Goal: Task Accomplishment & Management: Use online tool/utility

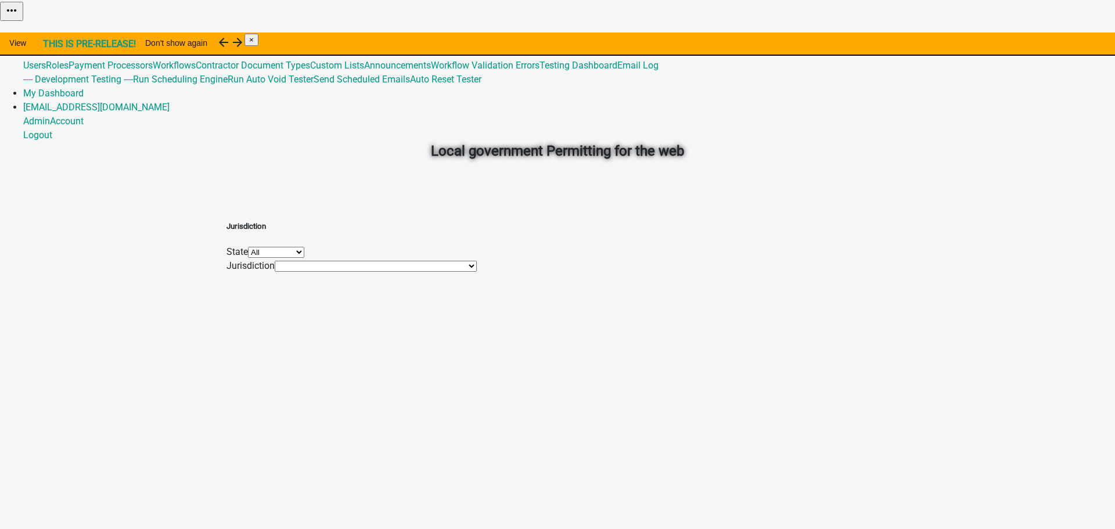
drag, startPoint x: 815, startPoint y: 18, endPoint x: 805, endPoint y: 14, distance: 10.7
click at [50, 32] on link "Admin" at bounding box center [36, 37] width 27 height 11
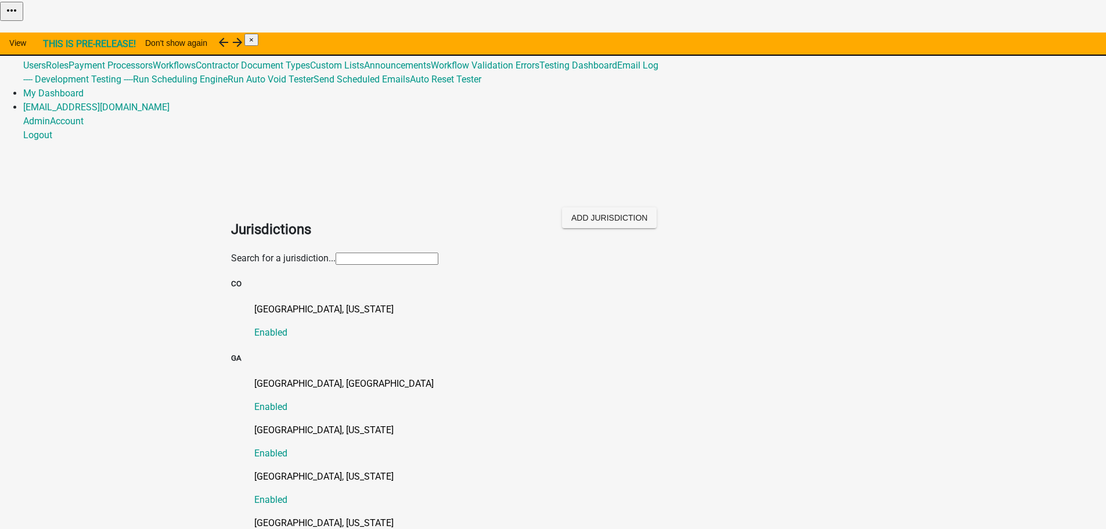
click at [438, 253] on input "text" at bounding box center [387, 259] width 103 height 12
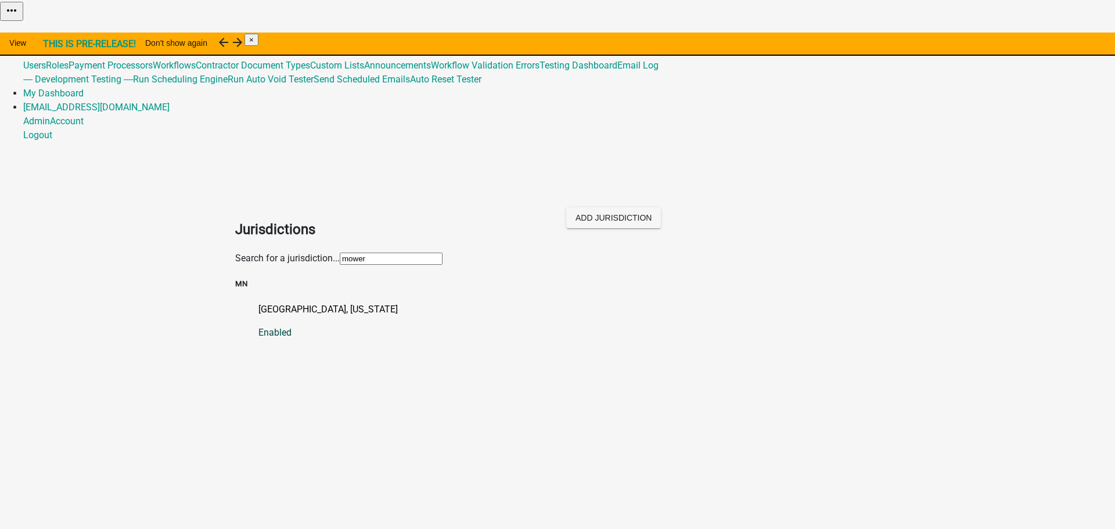
type input "mower"
click at [351, 303] on p "[GEOGRAPHIC_DATA], [US_STATE]" at bounding box center [568, 310] width 621 height 14
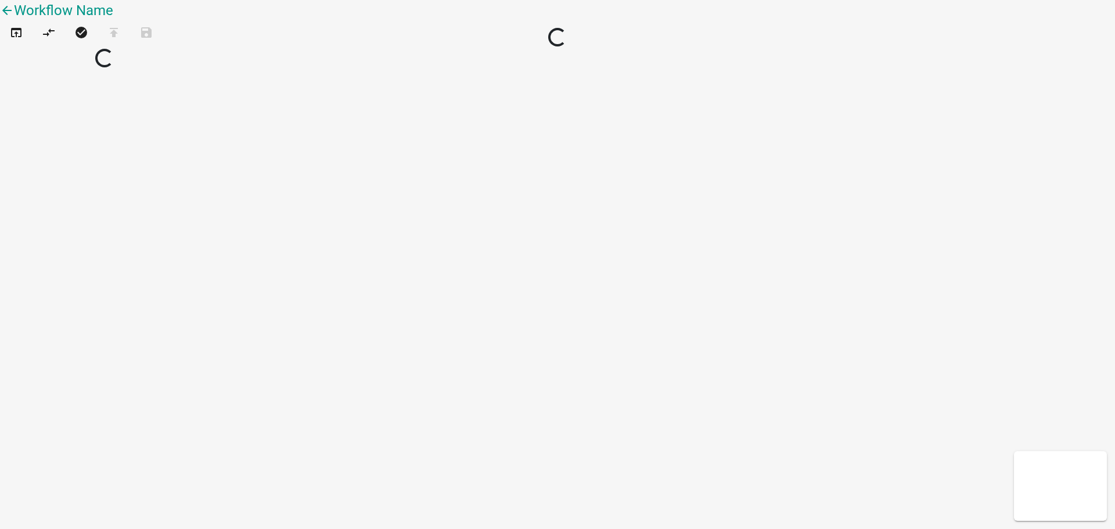
select select
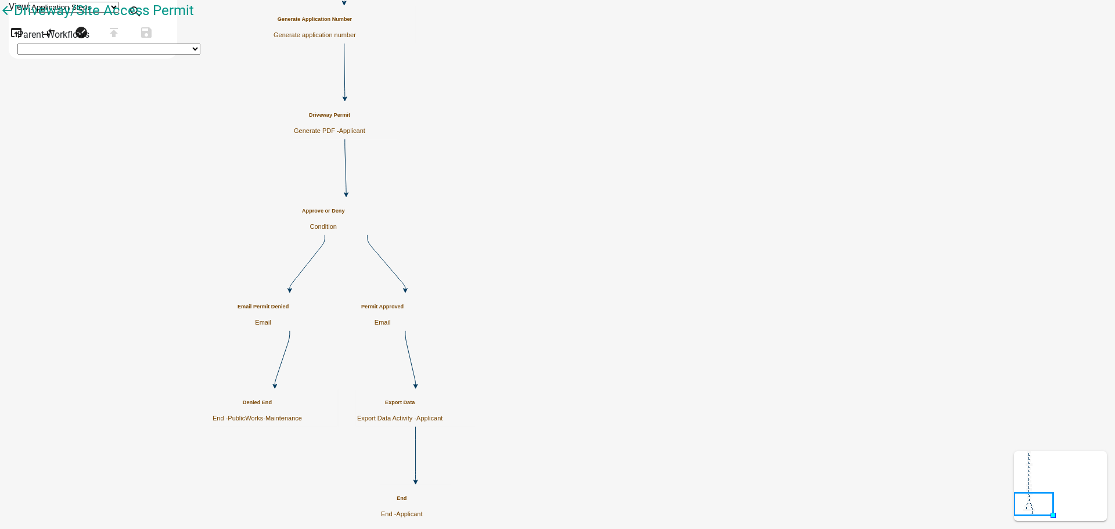
click at [423, 495] on div "End End - Applicant" at bounding box center [402, 506] width 42 height 23
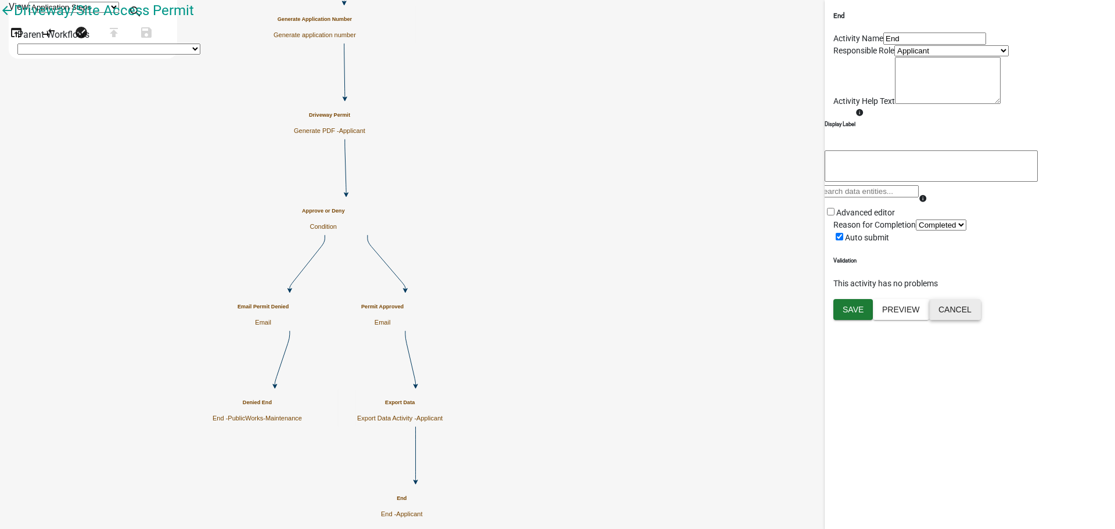
click at [981, 320] on button "Cancel" at bounding box center [955, 309] width 52 height 21
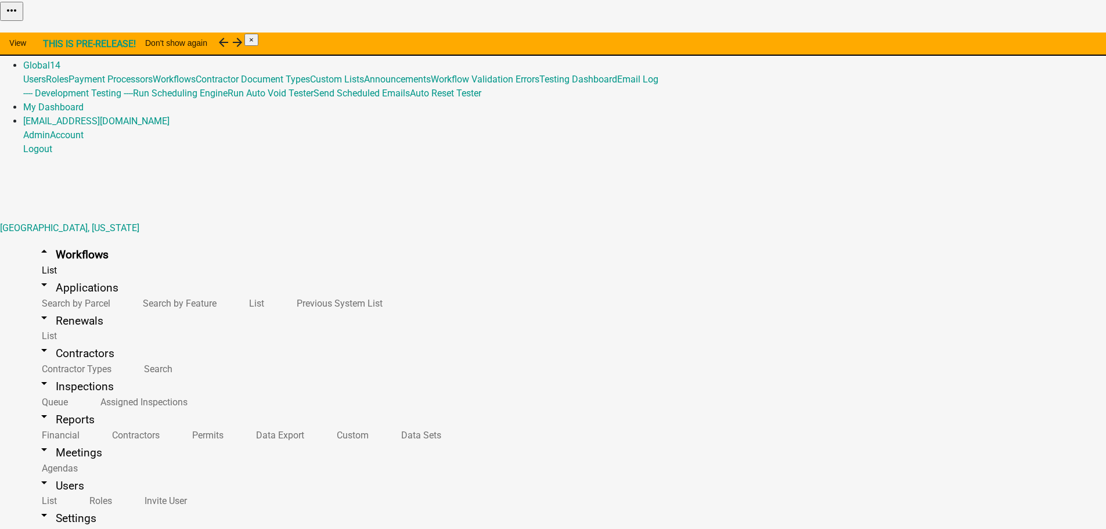
drag, startPoint x: 372, startPoint y: 84, endPoint x: 159, endPoint y: 63, distance: 214.7
copy h3 "Driveway/Site Access Permit"
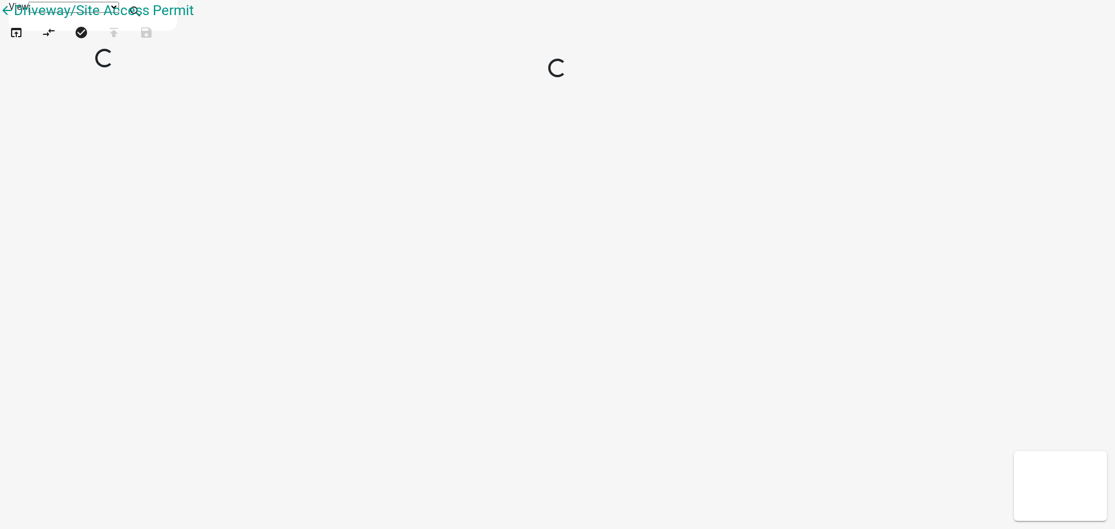
select select "1"
select select
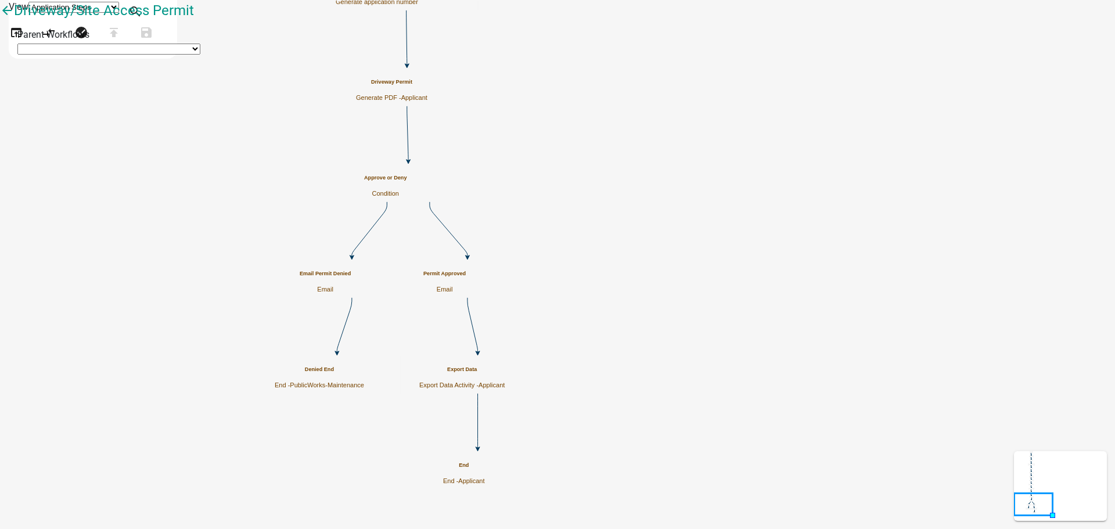
click at [505, 382] on span "Applicant" at bounding box center [492, 385] width 26 height 7
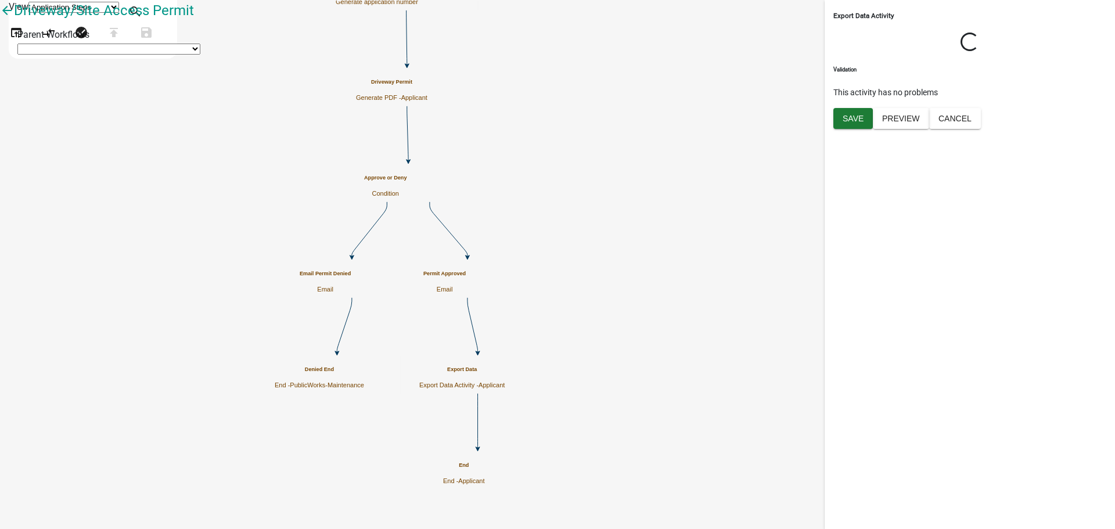
select select "2: onbasedocument"
select select "1: secureftp"
select select "3: e04561d1-f5a9-489b-bde9-9538ce2d3a5b"
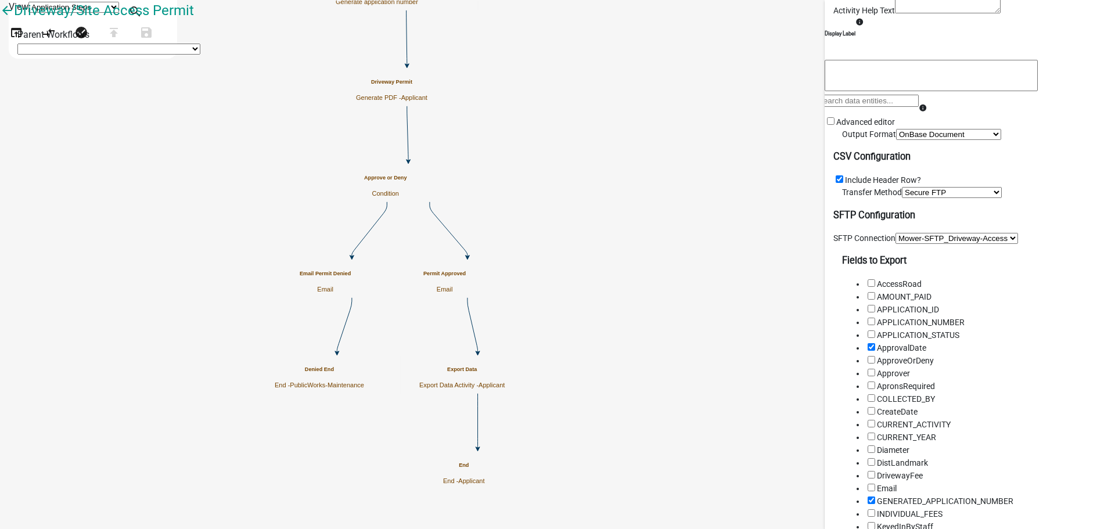
scroll to position [290, 0]
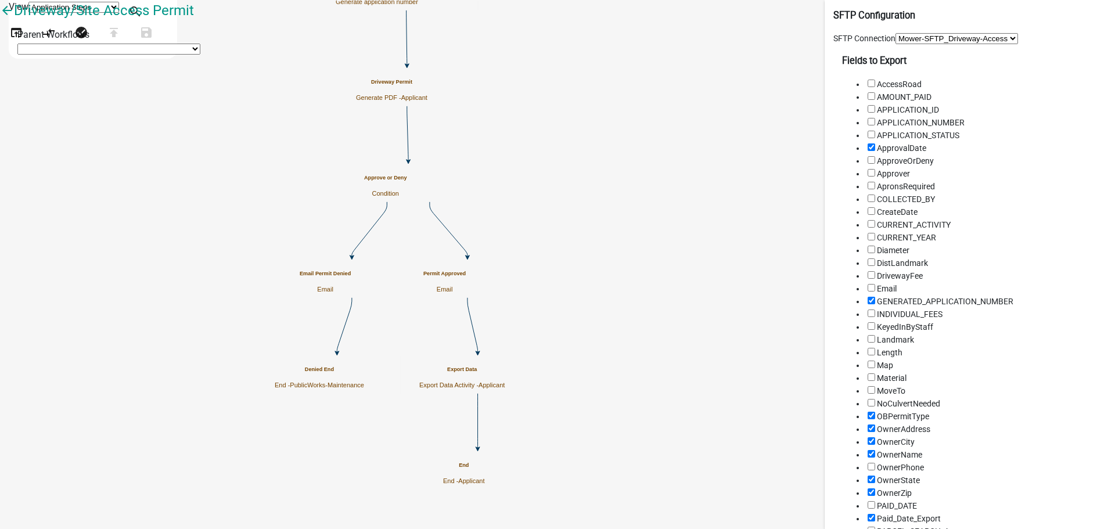
drag, startPoint x: 969, startPoint y: 279, endPoint x: 906, endPoint y: 277, distance: 62.2
click at [906, 44] on select "Select an SFTP Connection Mower-SFTP_Zoning_Permit Mower-SFTP_911-Address Mower…" at bounding box center [956, 38] width 123 height 11
click at [415, 232] on icon "Start Start - Applicant Applicant and Project Information Form - Applicant Parc…" at bounding box center [558, 265] width 1114 height 528
